Goal: Information Seeking & Learning: Find specific fact

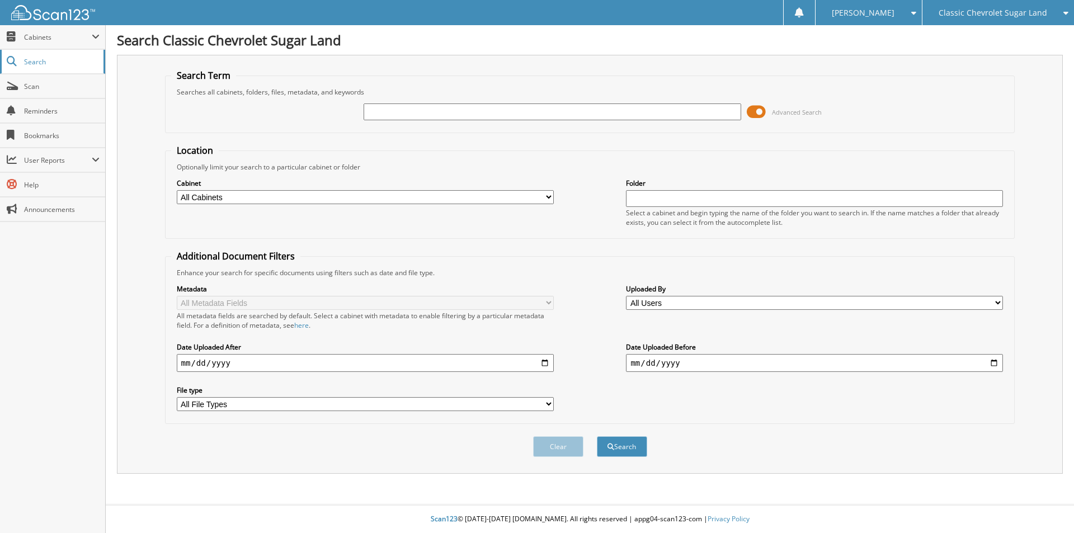
click at [27, 54] on link "Search" at bounding box center [52, 62] width 105 height 24
type input "I"
click at [42, 54] on link "Search" at bounding box center [52, 62] width 105 height 24
click at [27, 60] on span "Search" at bounding box center [61, 62] width 74 height 10
click at [368, 108] on input "text" at bounding box center [552, 112] width 377 height 17
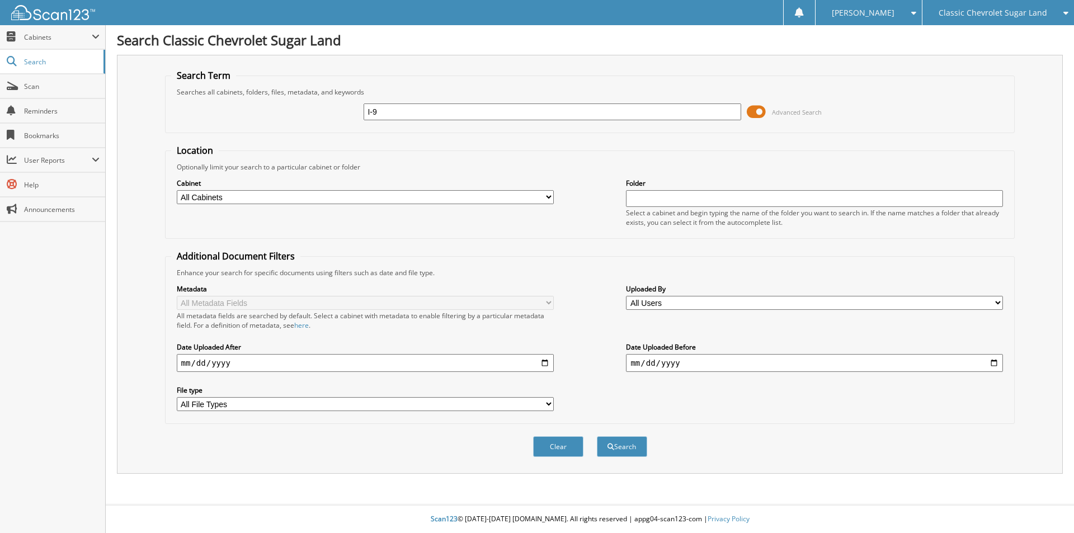
type input "I-9"
click at [597, 436] on button "Search" at bounding box center [622, 446] width 50 height 21
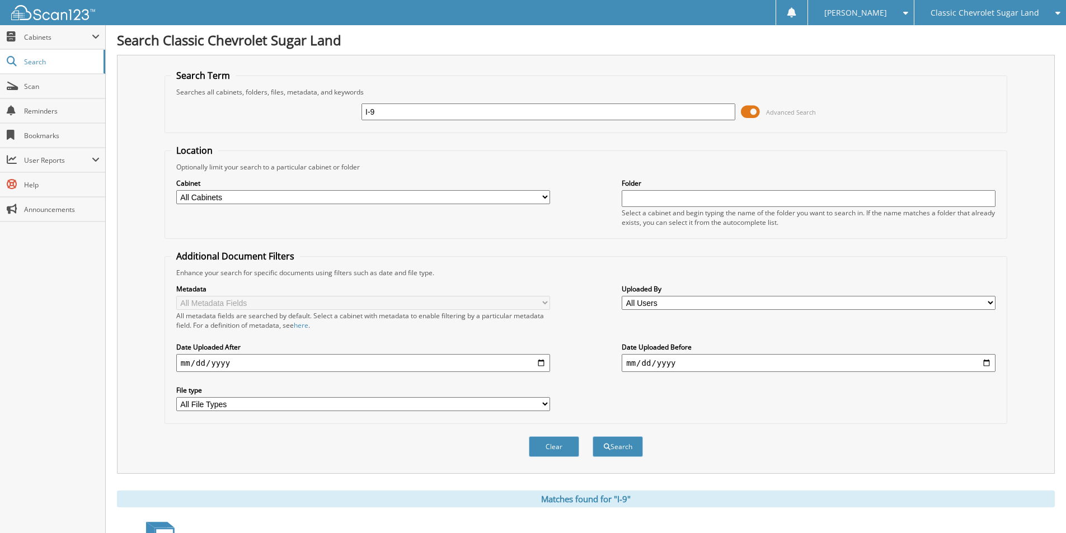
drag, startPoint x: 373, startPoint y: 104, endPoint x: 351, endPoint y: 109, distance: 21.7
click at [351, 109] on div "I-9 Advanced Search" at bounding box center [586, 112] width 830 height 30
